Goal: Navigation & Orientation: Find specific page/section

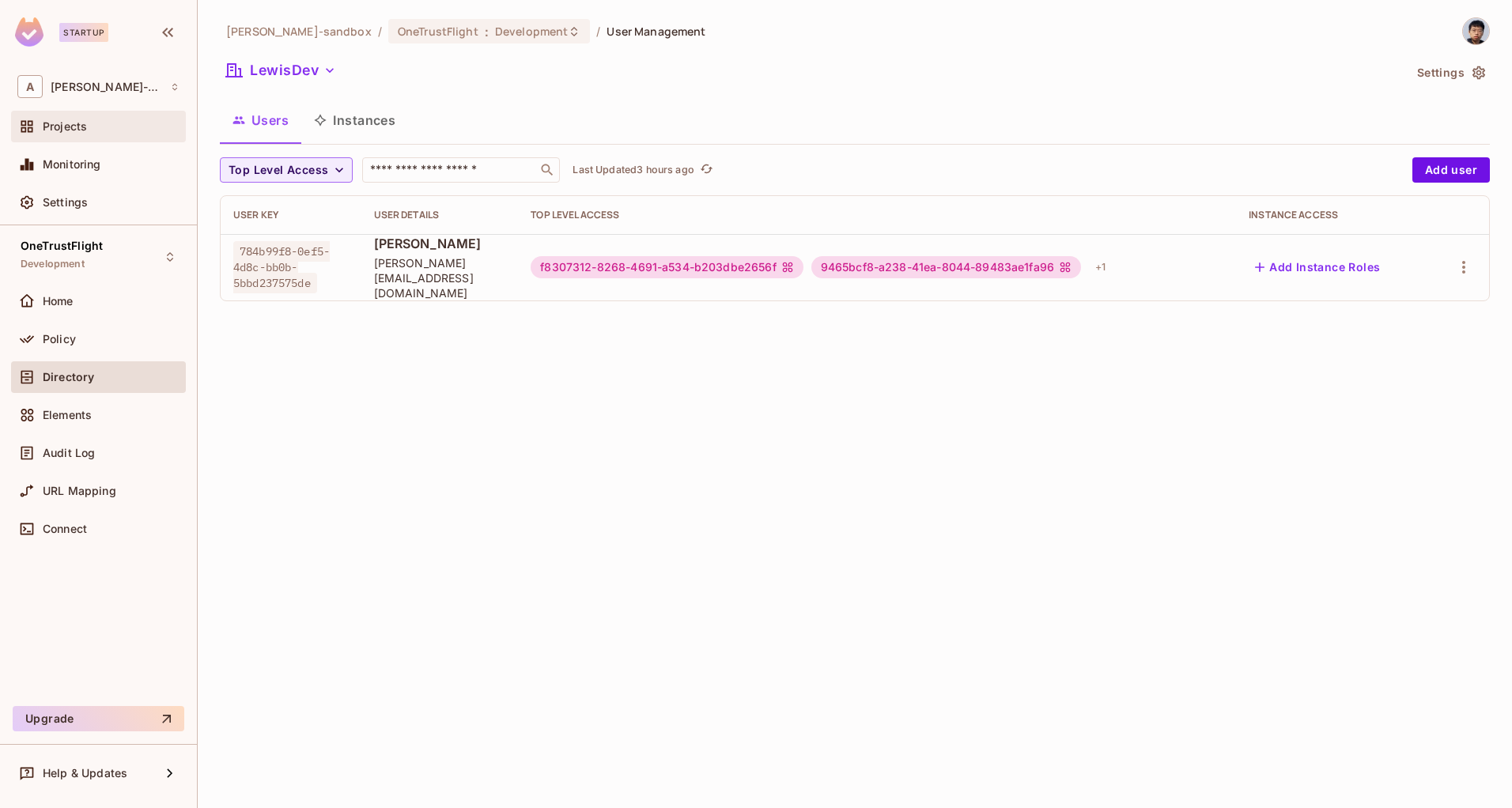
click at [61, 138] on div "Projects" at bounding box center [98, 126] width 175 height 31
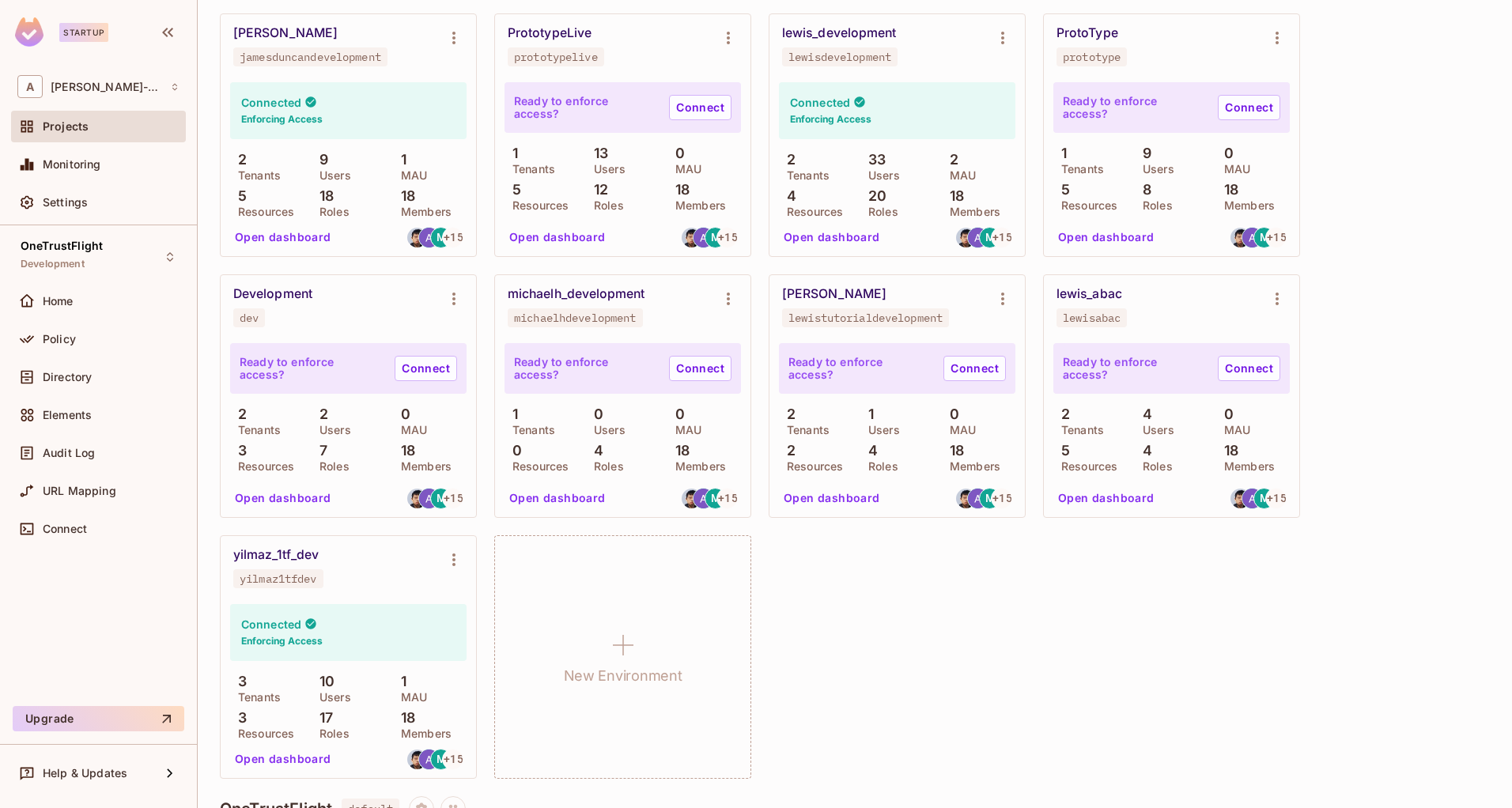
scroll to position [515, 0]
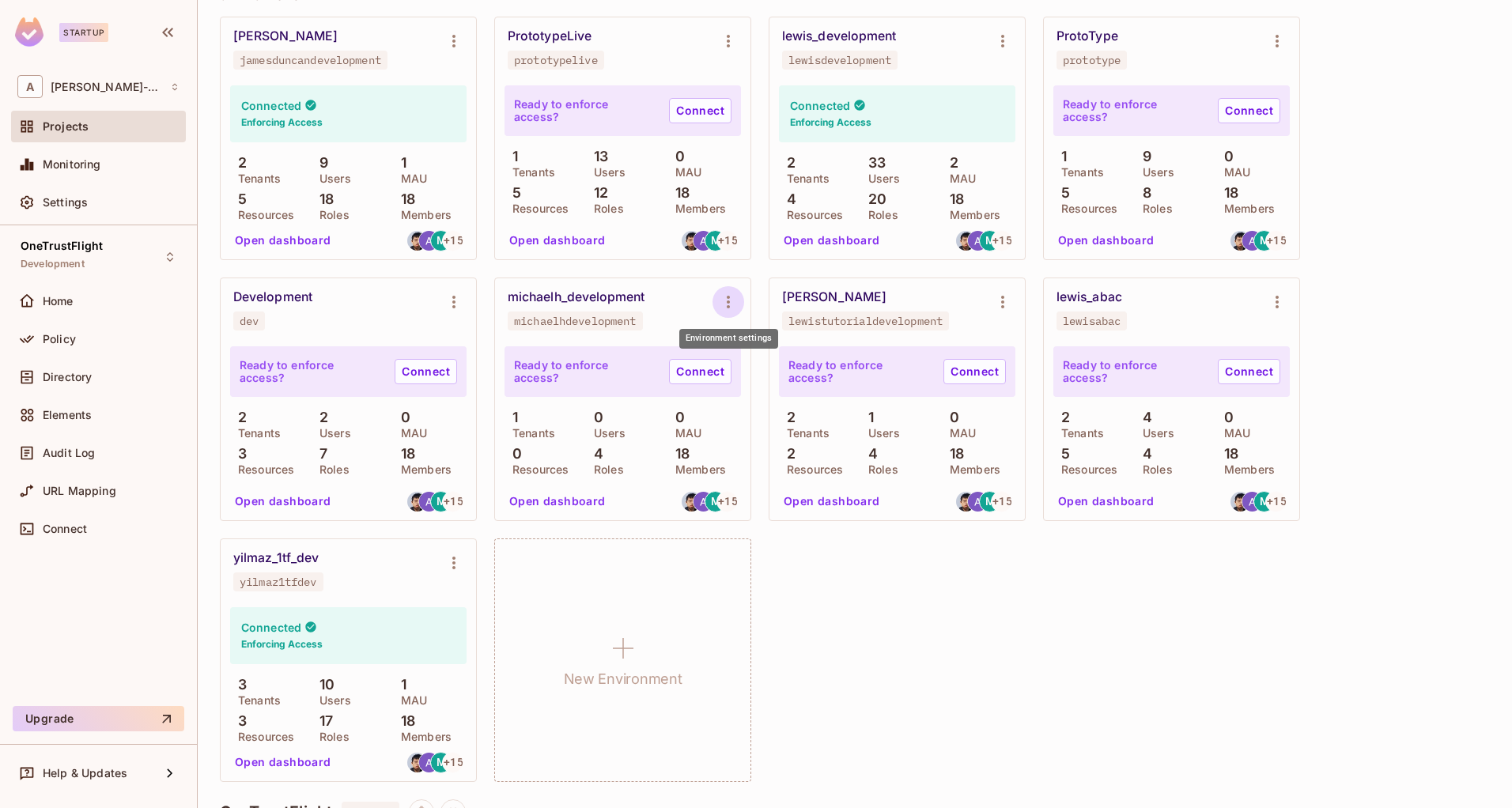
click at [727, 298] on icon "Environment settings" at bounding box center [729, 302] width 3 height 13
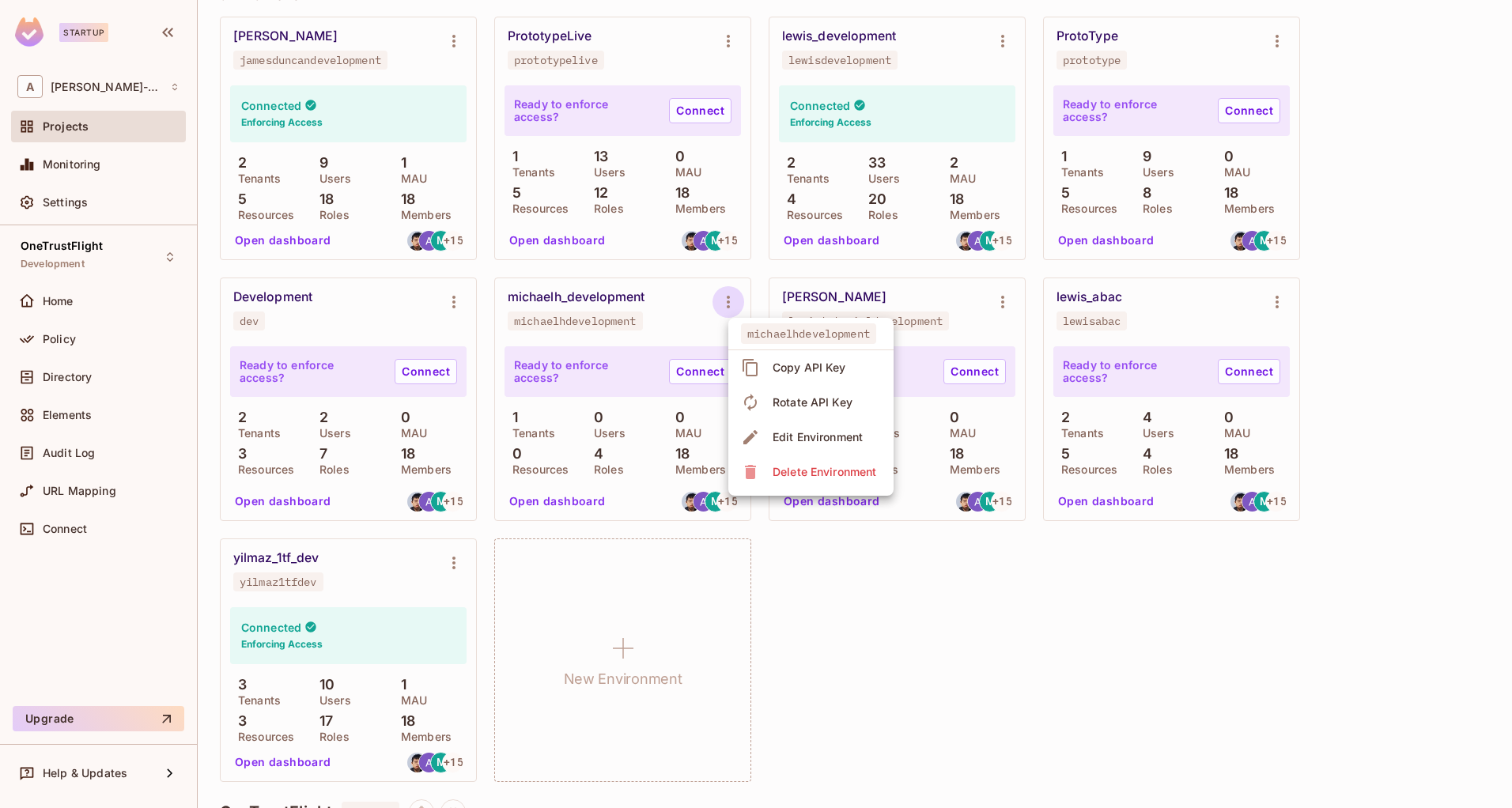
drag, startPoint x: 673, startPoint y: 315, endPoint x: 662, endPoint y: 310, distance: 12.1
click at [673, 315] on div at bounding box center [756, 404] width 1512 height 808
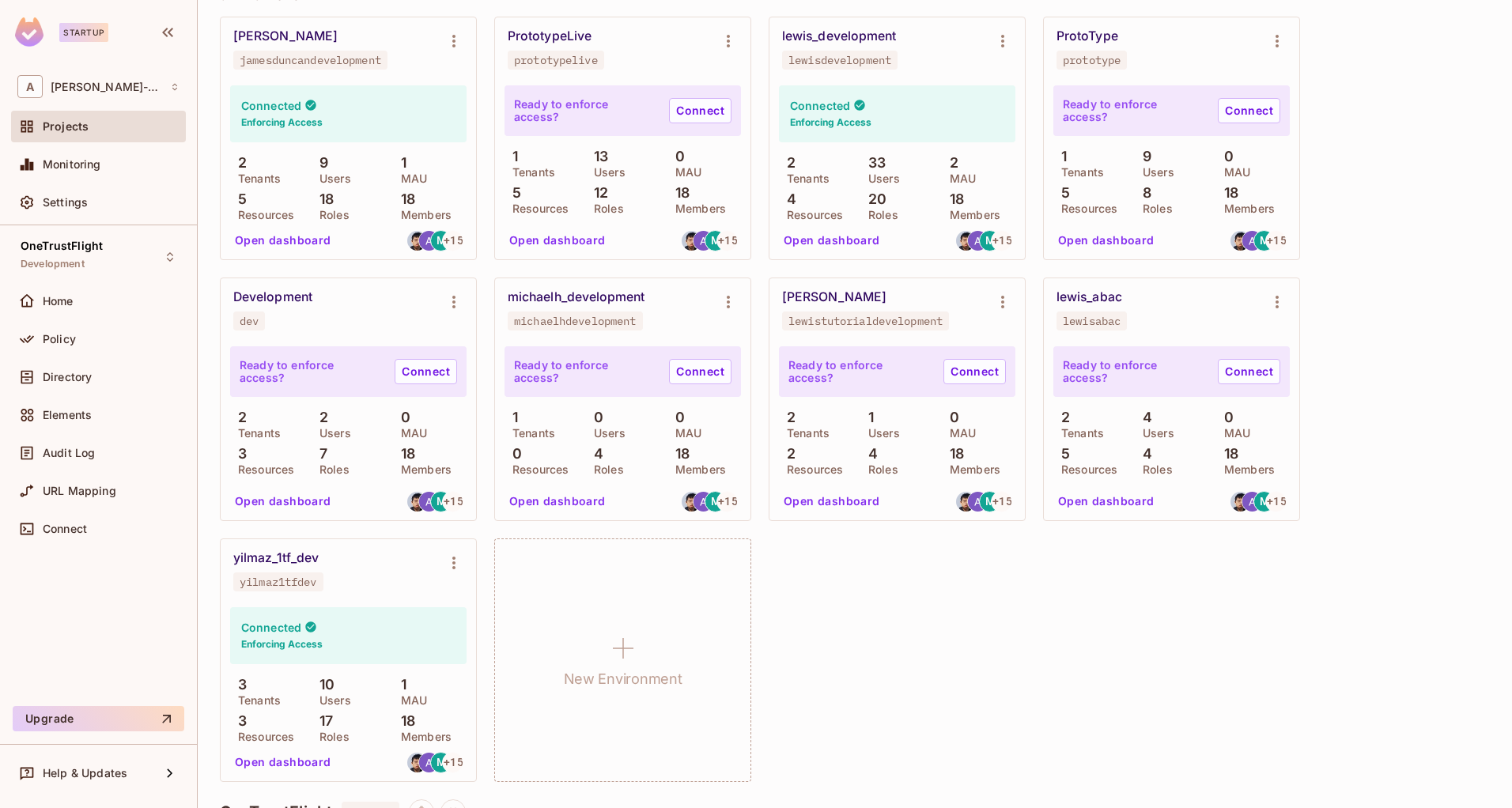
click at [616, 301] on div "michaelh_development" at bounding box center [576, 298] width 138 height 16
click at [83, 262] on span "Development" at bounding box center [52, 264] width 64 height 13
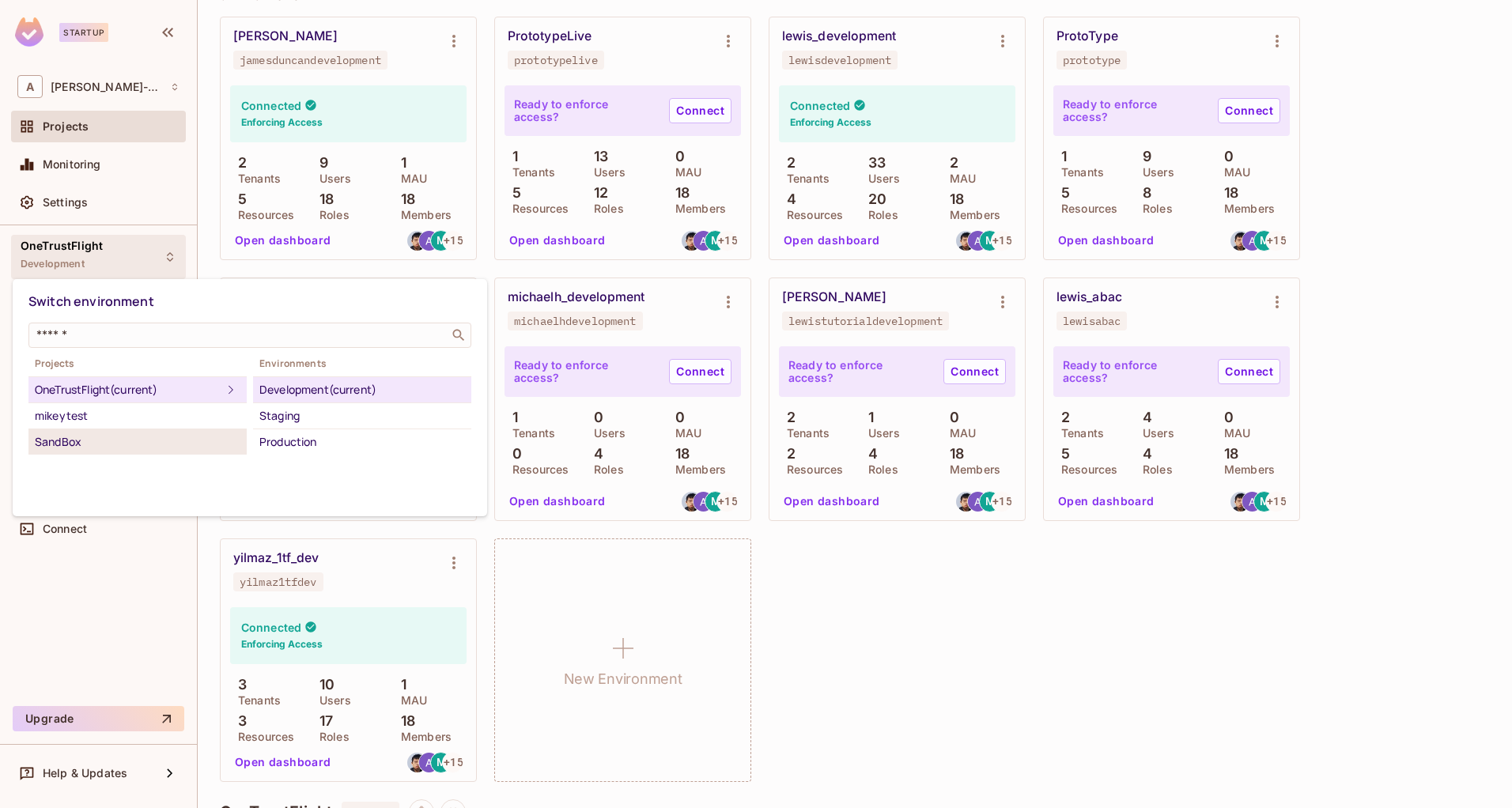
click at [133, 437] on div "SandBox" at bounding box center [137, 442] width 206 height 19
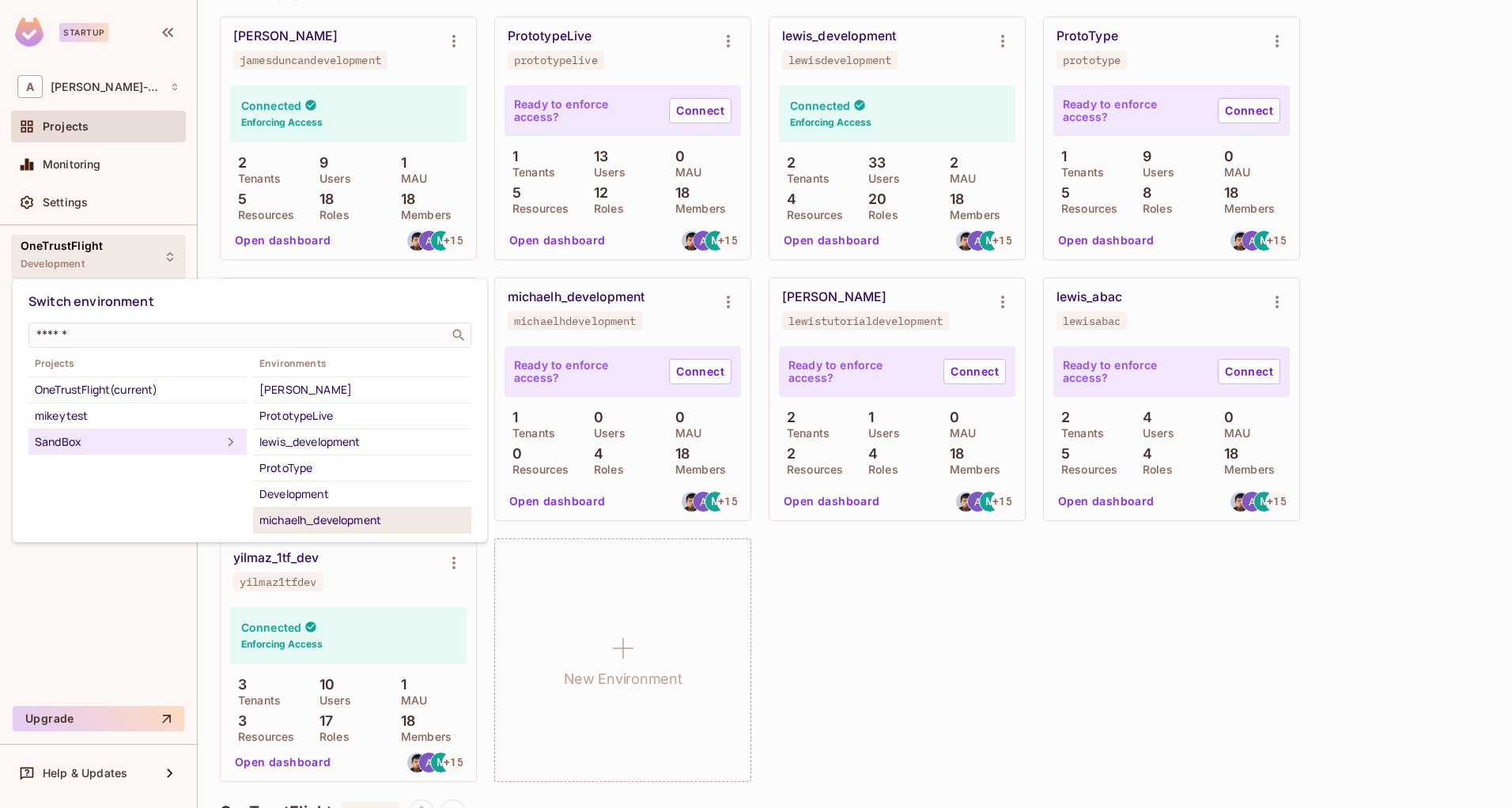
click at [357, 521] on div "michaelh_development" at bounding box center [361, 520] width 206 height 19
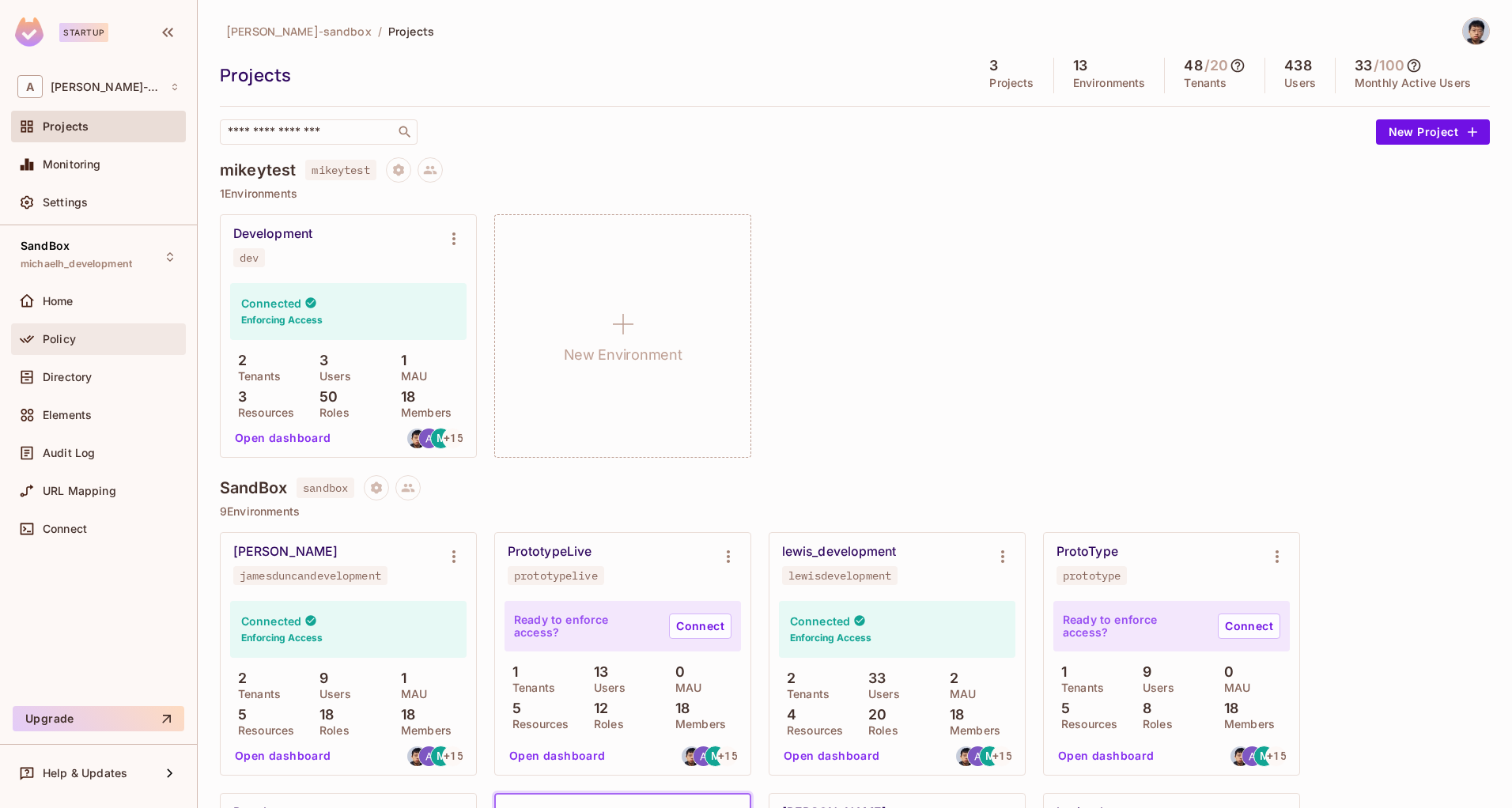
click at [80, 341] on div "Policy" at bounding box center [111, 339] width 137 height 13
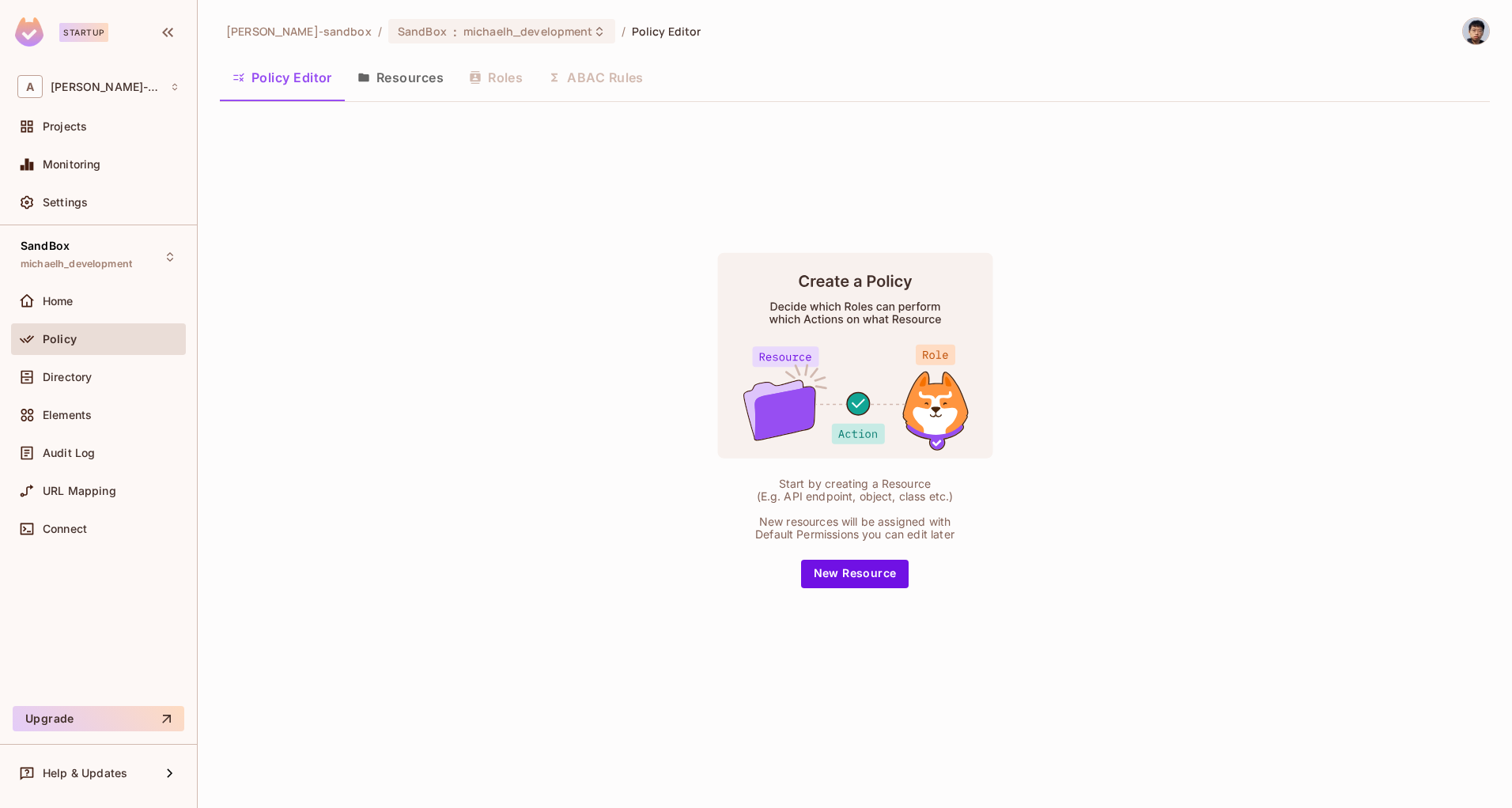
click at [410, 77] on button "Resources" at bounding box center [400, 77] width 111 height 40
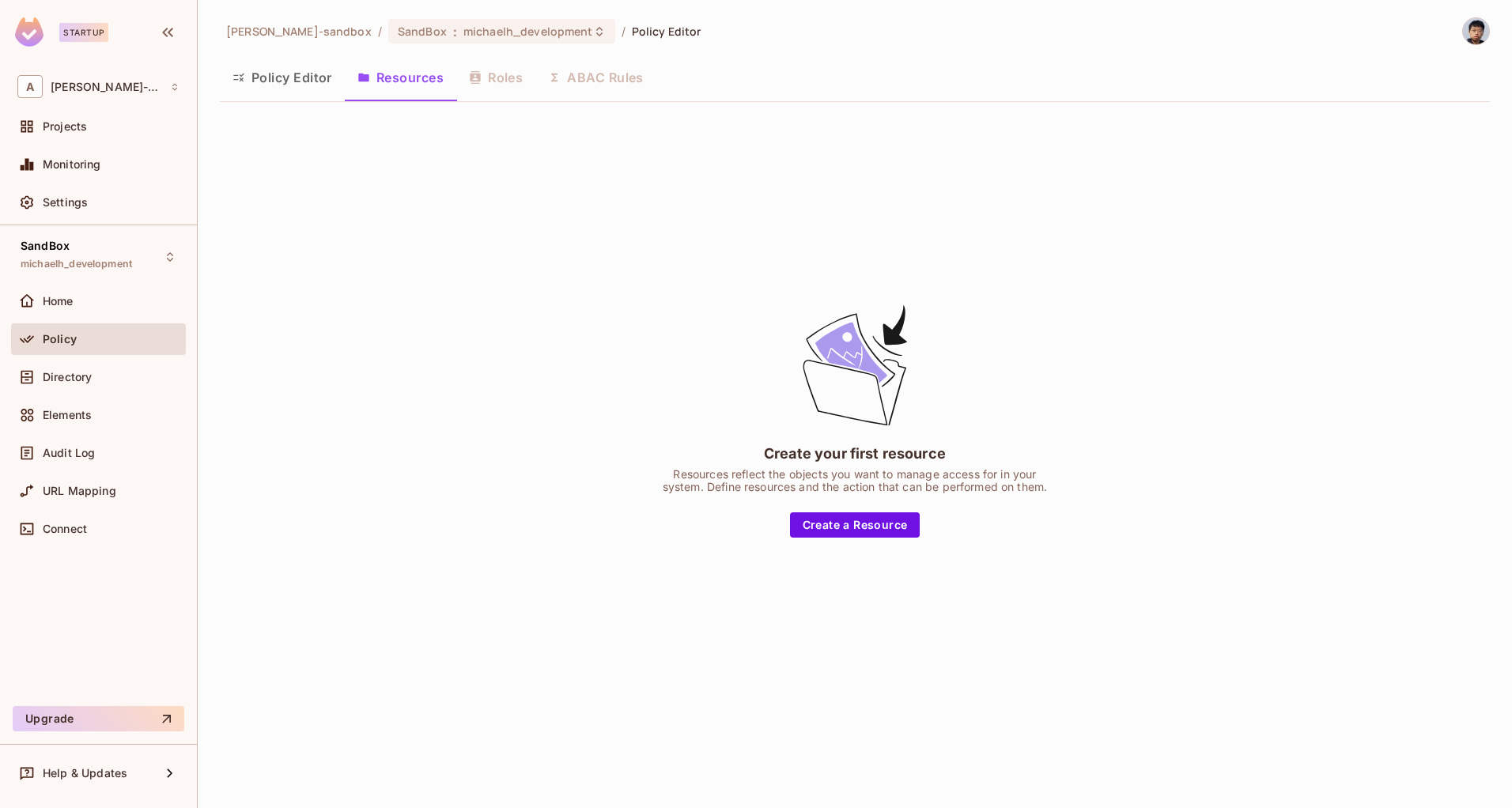
click at [259, 73] on button "Policy Editor" at bounding box center [282, 77] width 125 height 40
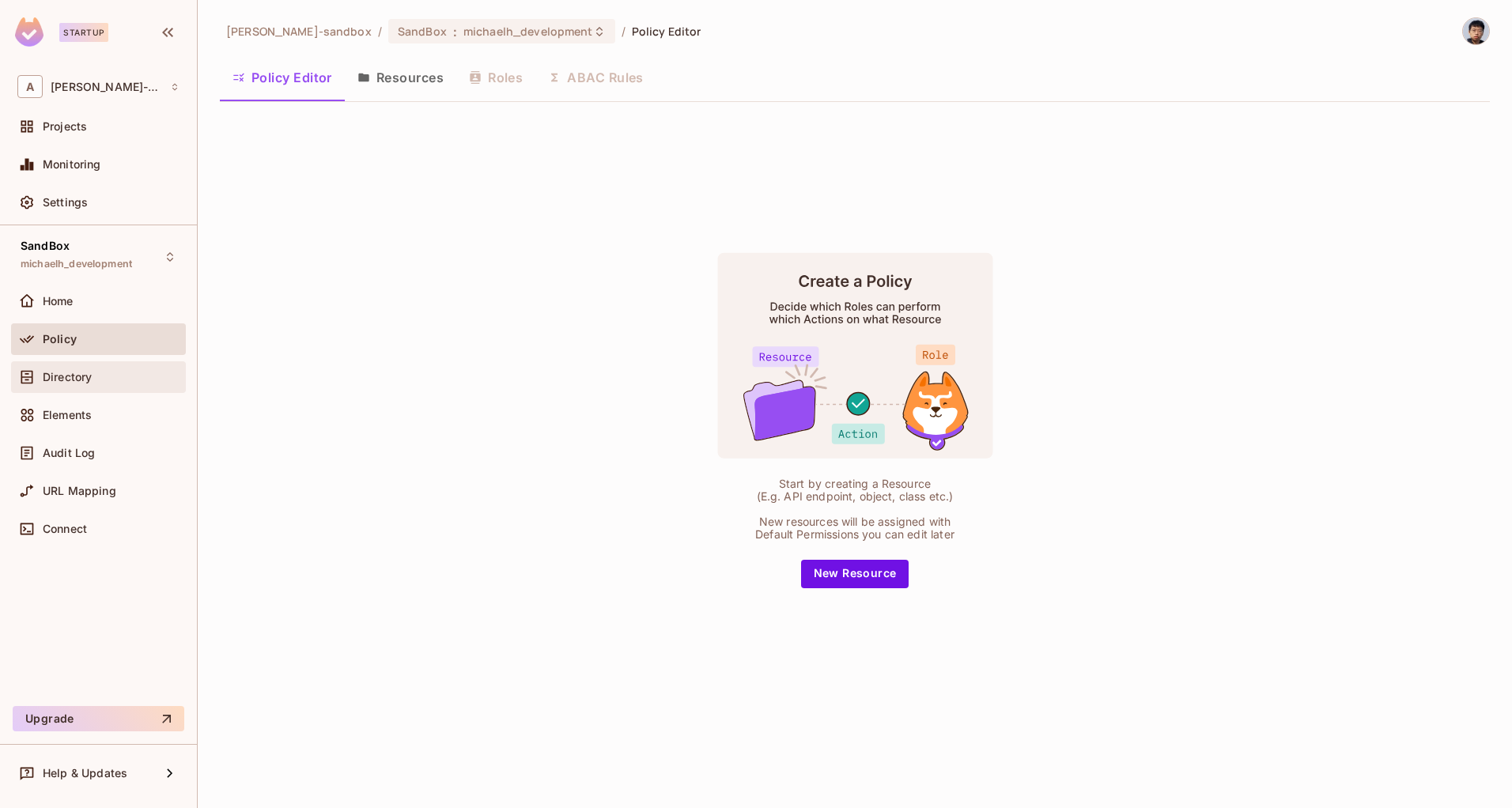
click at [115, 372] on div "Directory" at bounding box center [111, 377] width 137 height 13
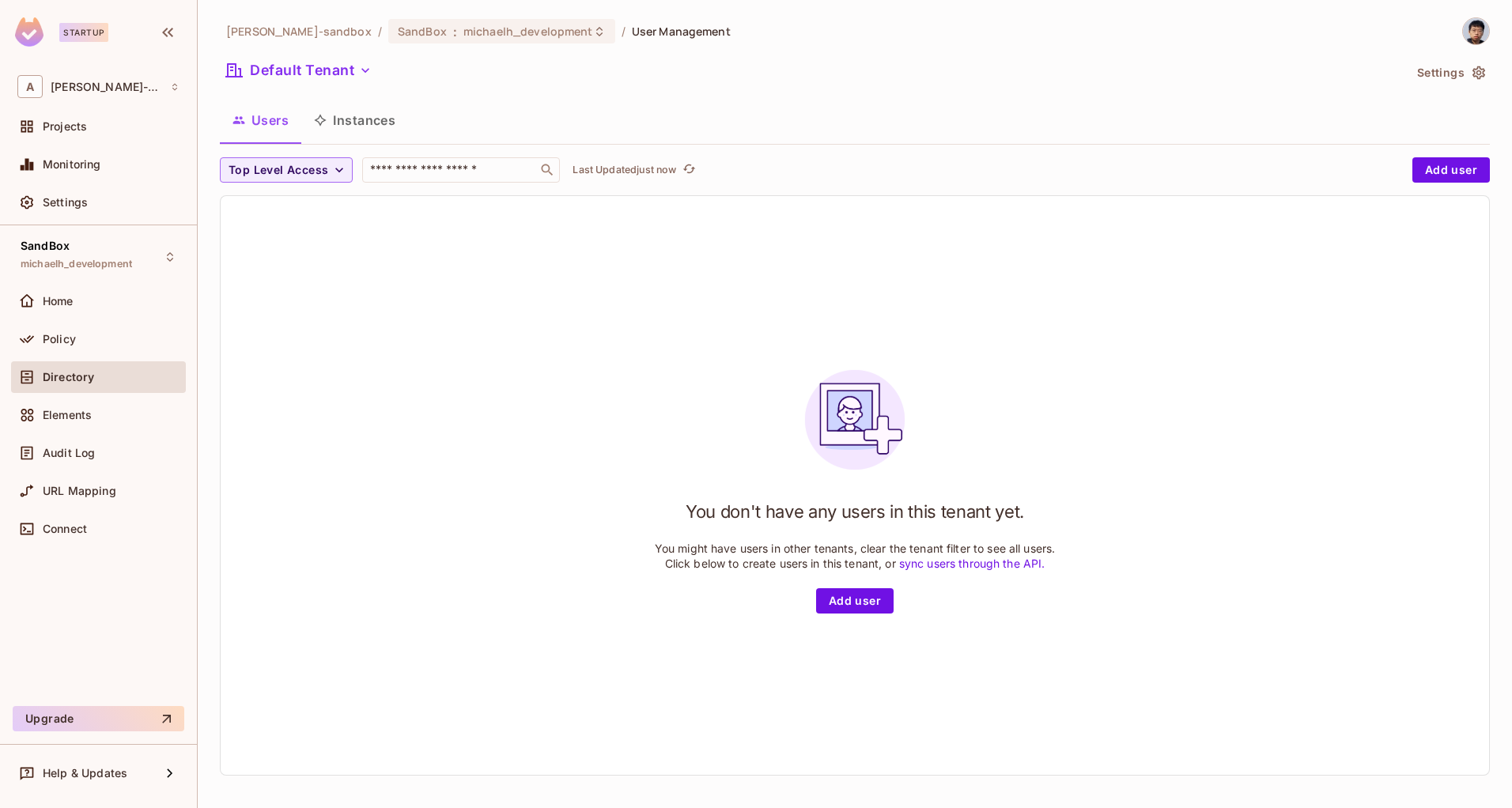
click at [361, 117] on button "Instances" at bounding box center [354, 119] width 107 height 40
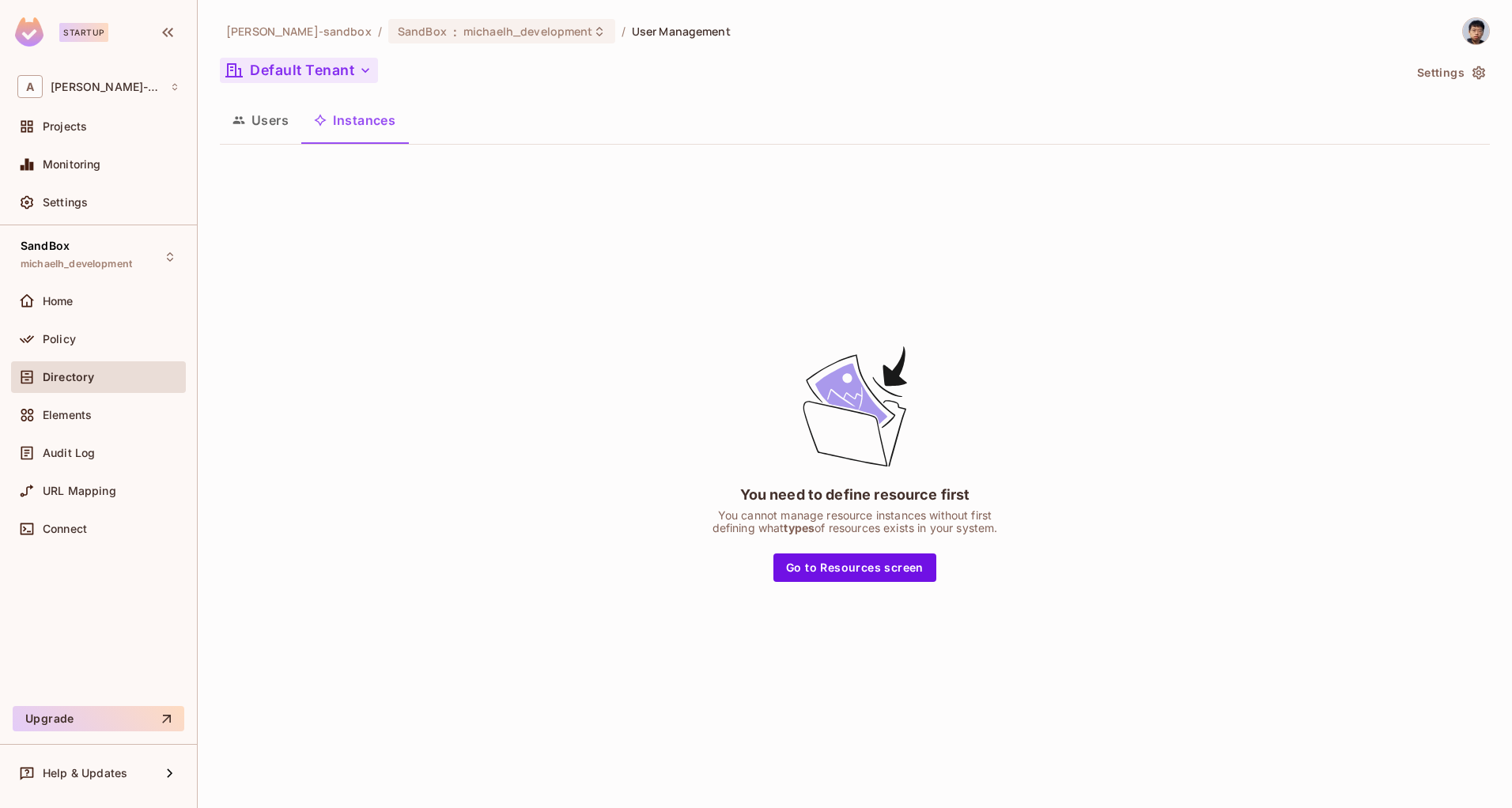
click at [355, 72] on button "Default Tenant" at bounding box center [299, 70] width 158 height 25
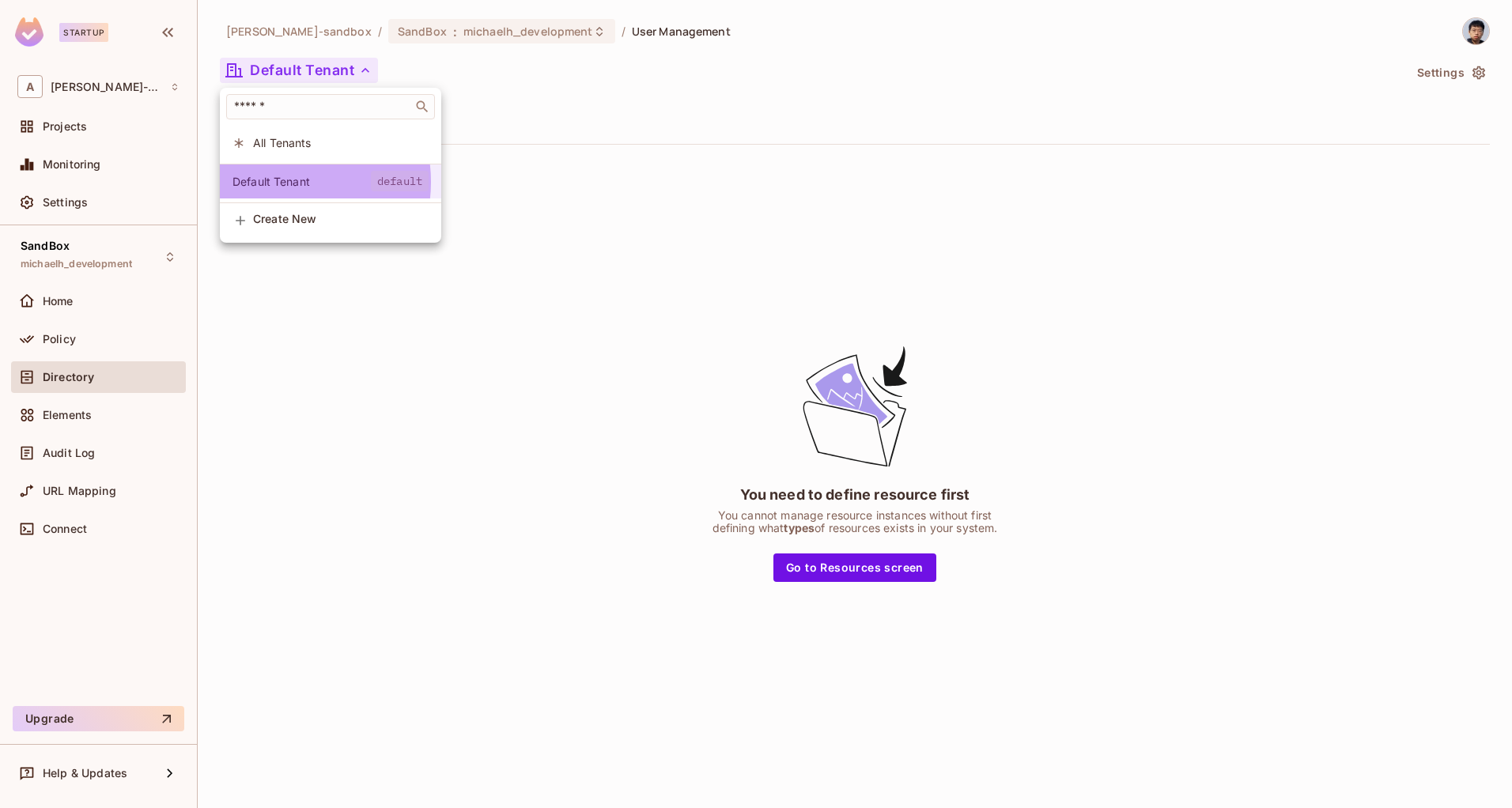
click at [277, 181] on span "Default Tenant" at bounding box center [302, 181] width 139 height 15
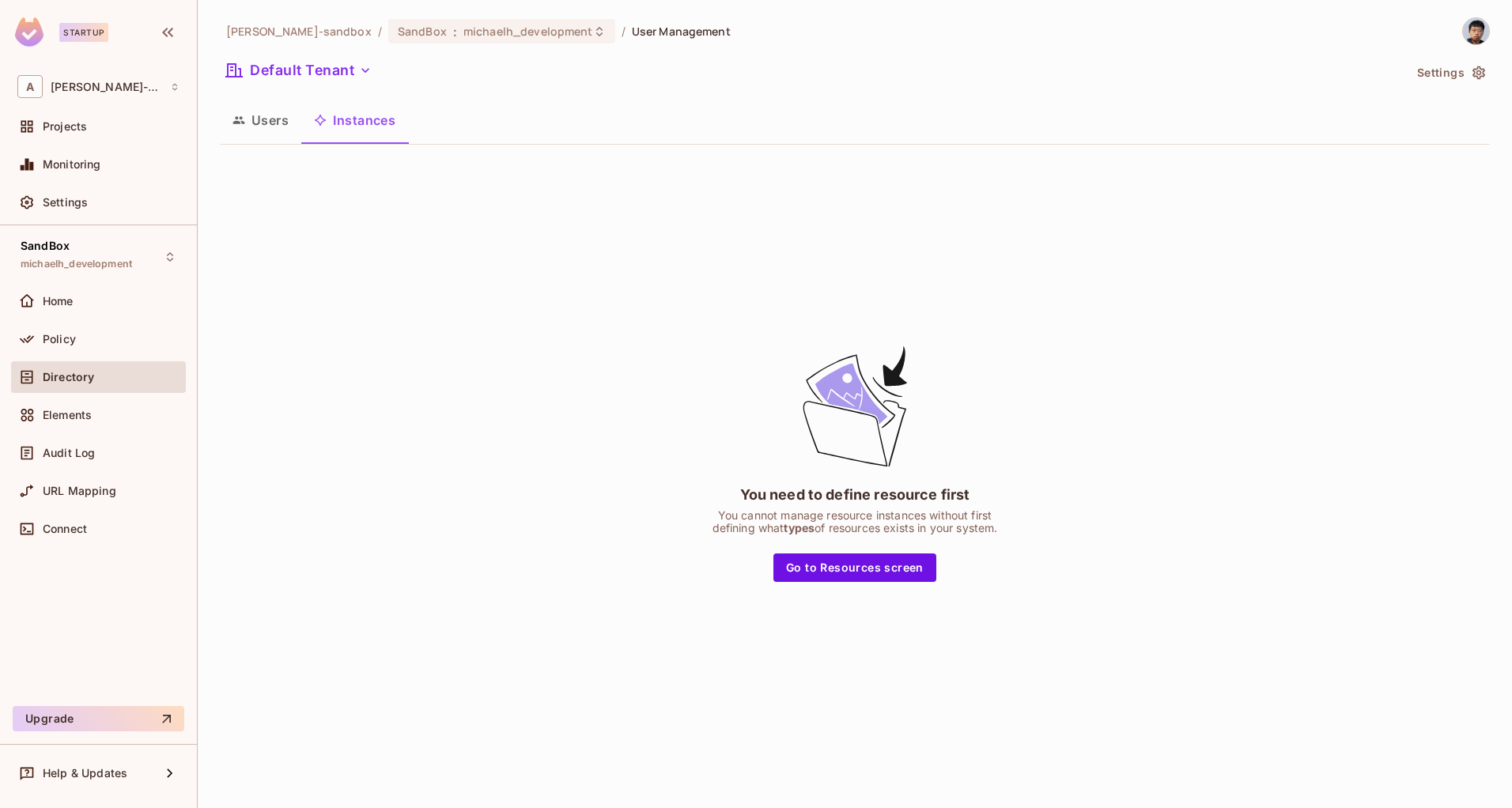
click at [266, 127] on button "Users" at bounding box center [260, 119] width 81 height 40
